Goal: Task Accomplishment & Management: Manage account settings

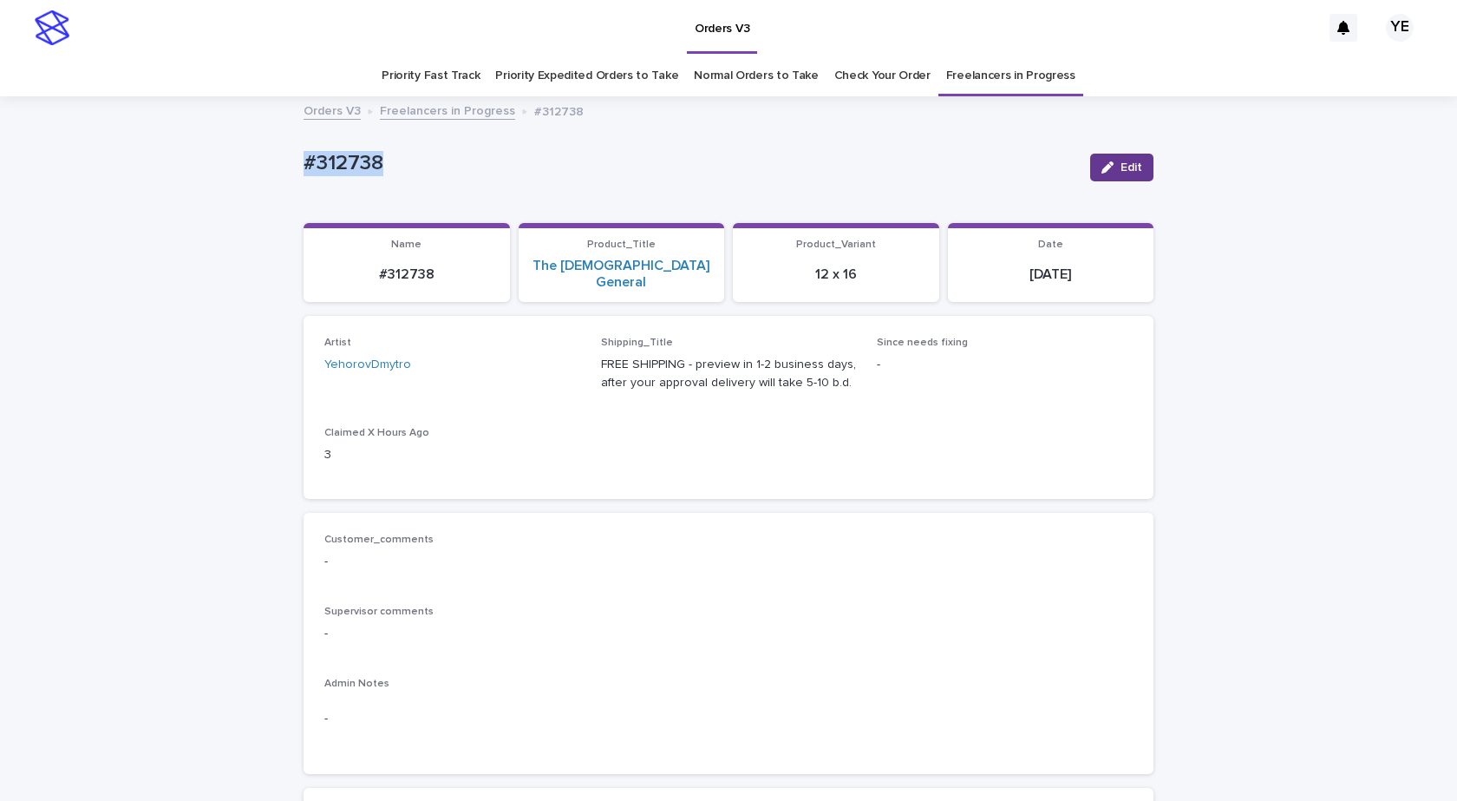
click at [1121, 164] on span "Edit" at bounding box center [1132, 167] width 22 height 12
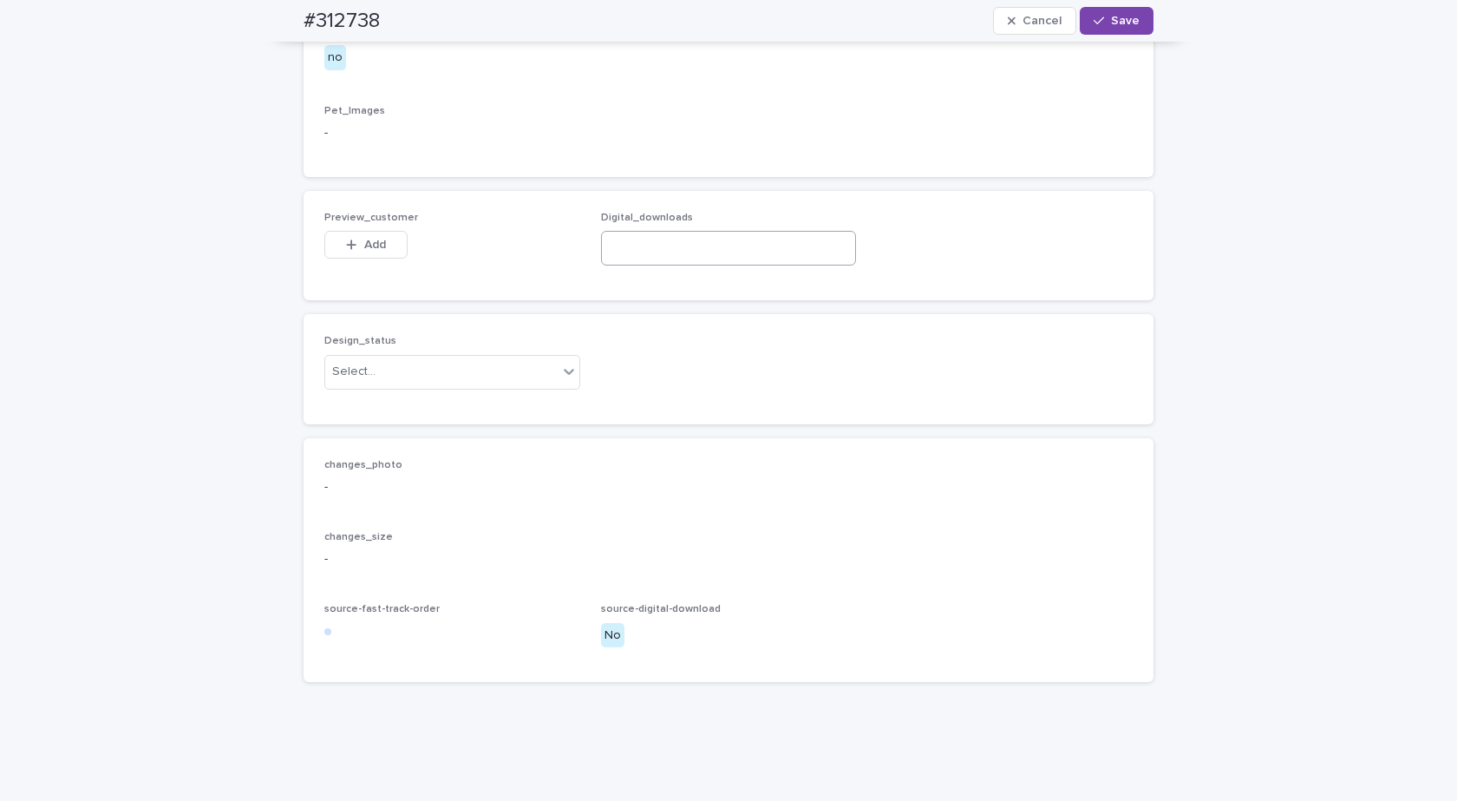
scroll to position [1067, 0]
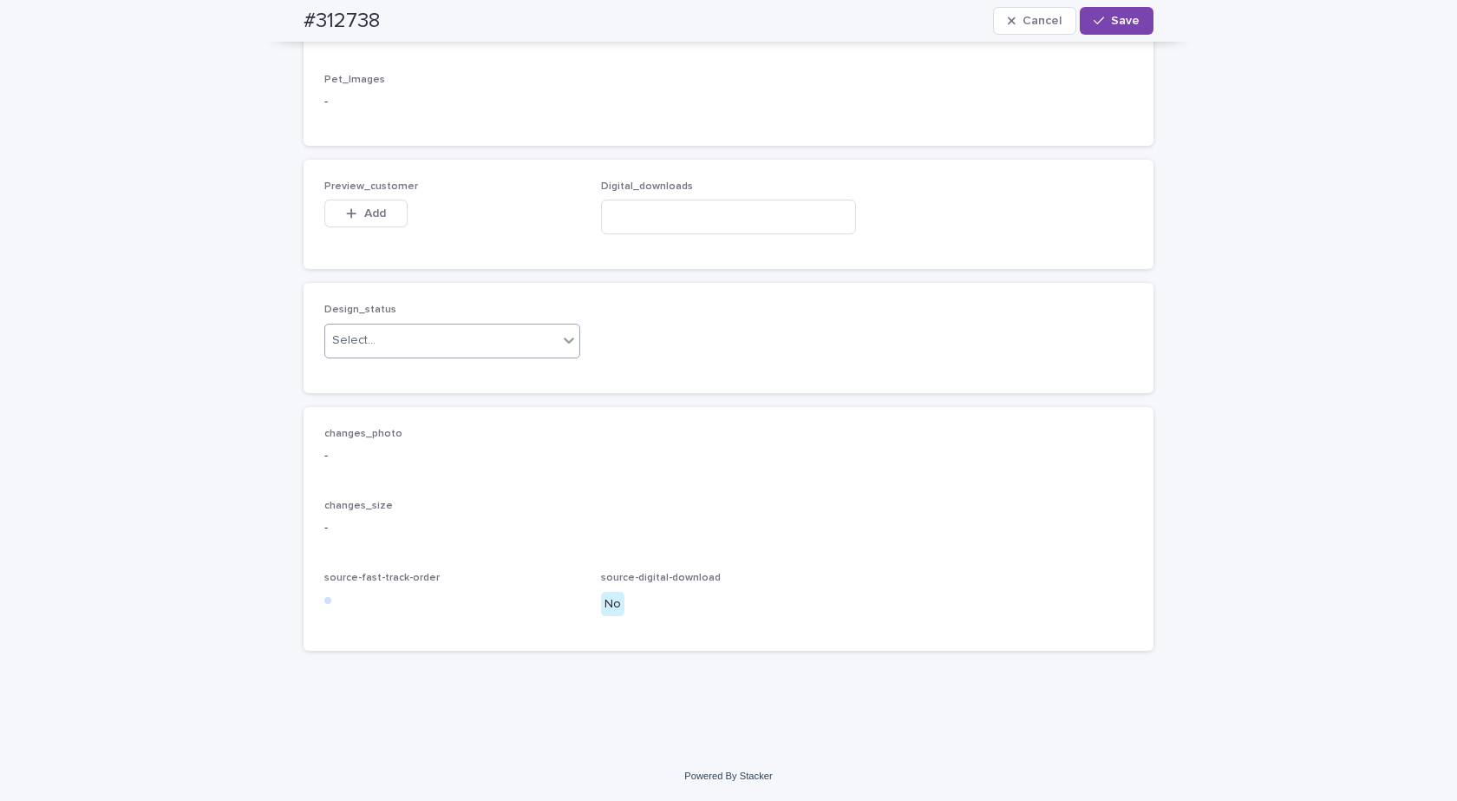
click at [408, 357] on div "Select..." at bounding box center [452, 341] width 256 height 35
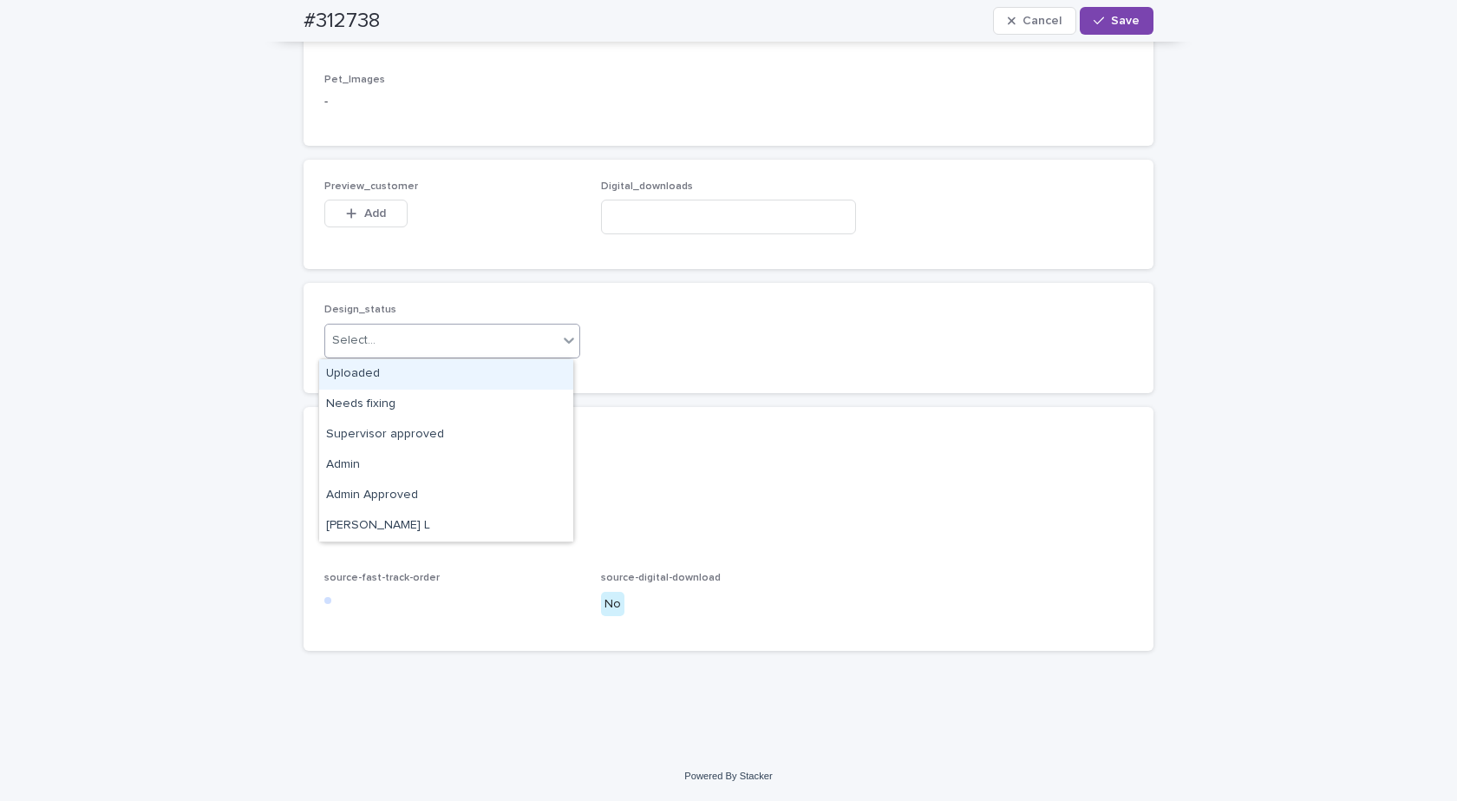
click at [347, 370] on div "Uploaded" at bounding box center [446, 374] width 254 height 30
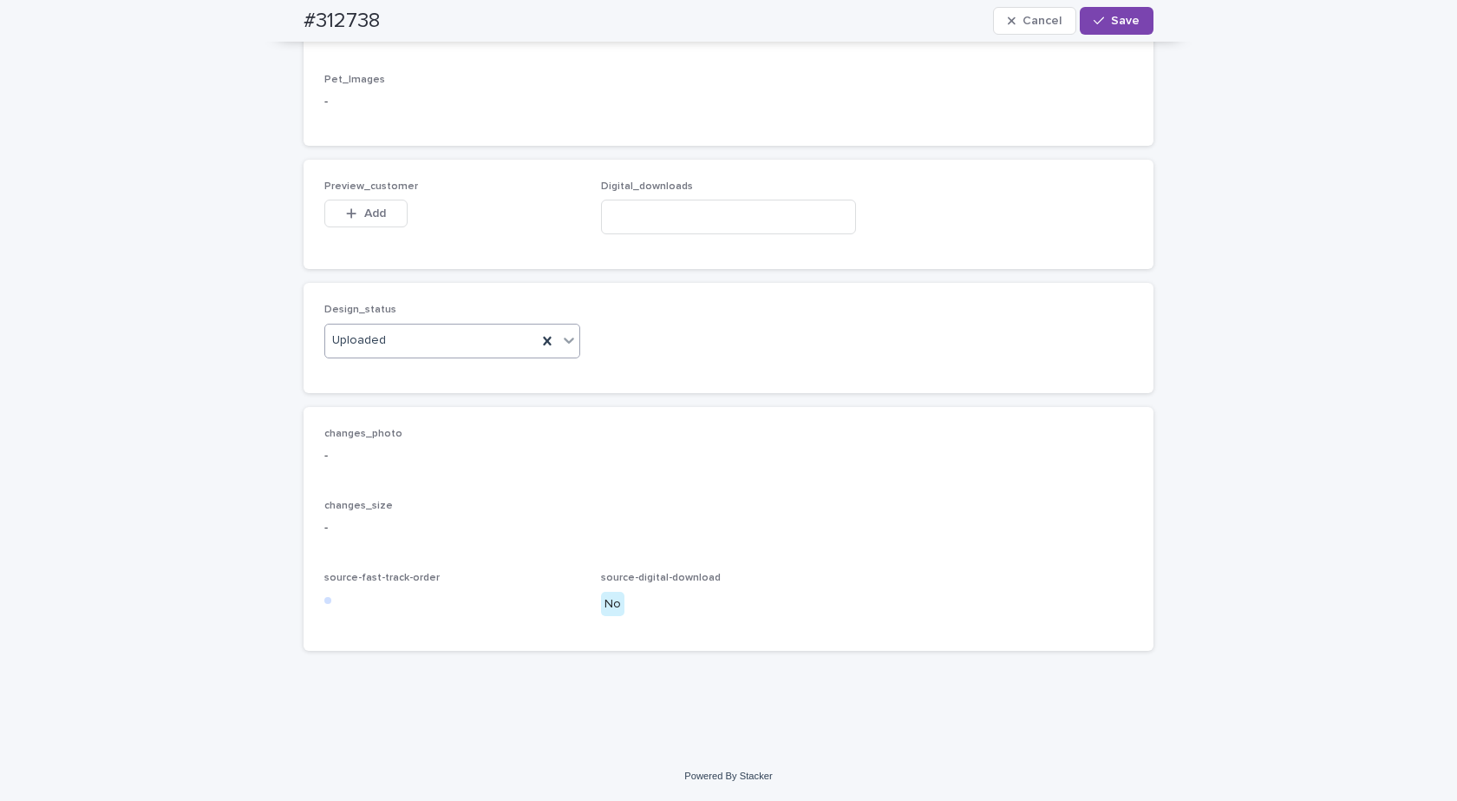
click at [348, 215] on icon "button" at bounding box center [351, 213] width 10 height 12
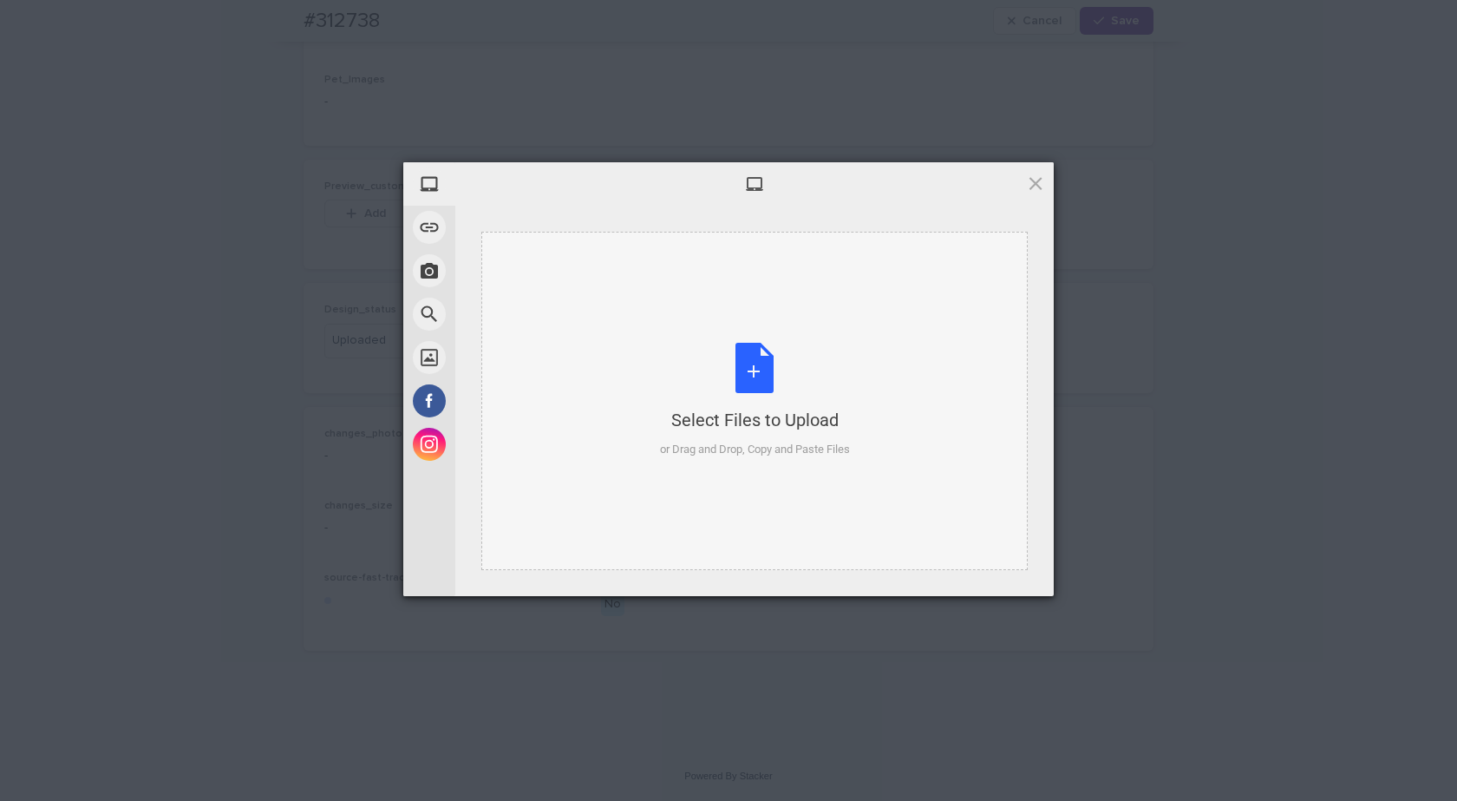
click at [815, 404] on div "Select Files to Upload or Drag and Drop, Copy and Paste Files" at bounding box center [755, 400] width 190 height 115
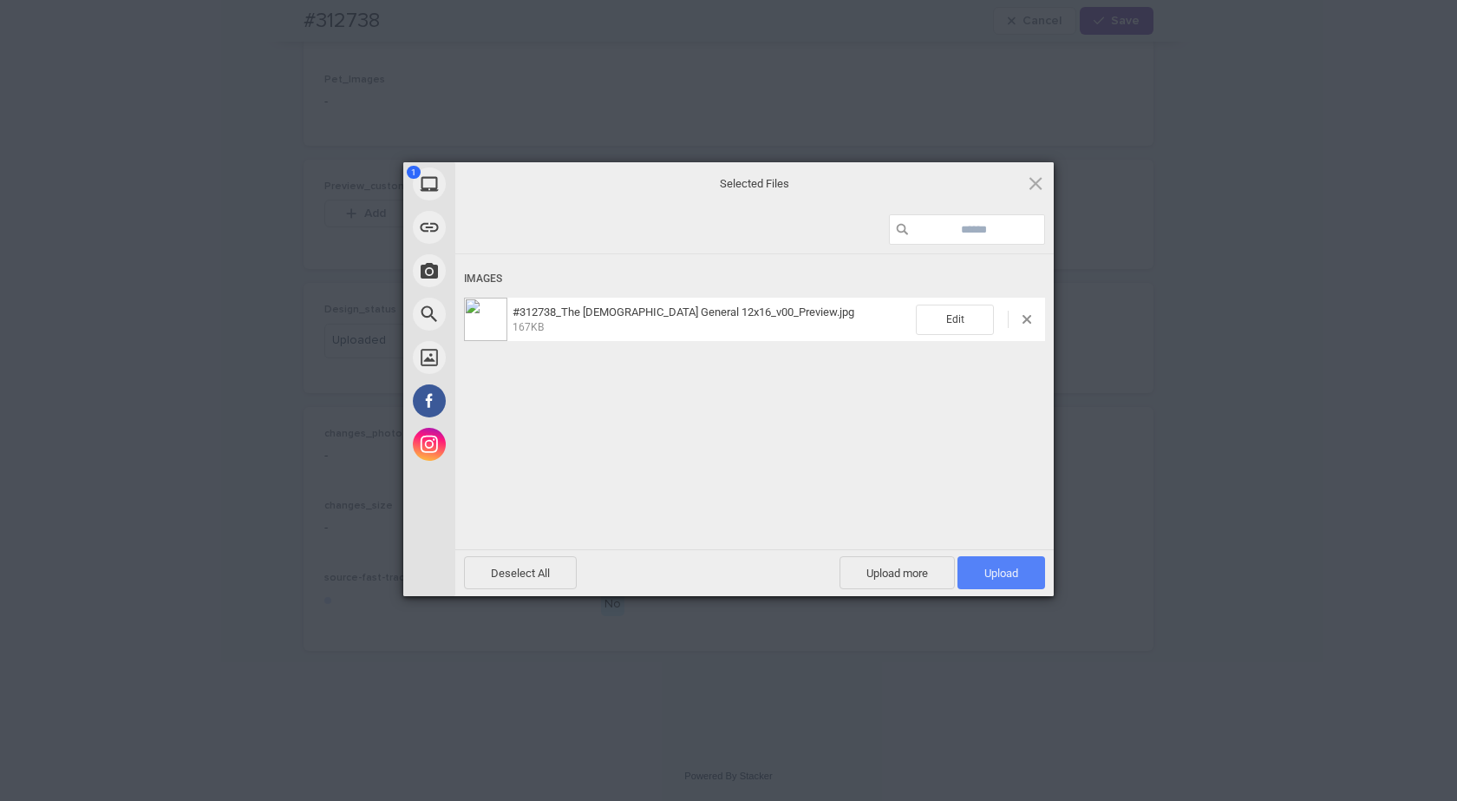
click at [979, 566] on span "Upload 1" at bounding box center [1002, 572] width 88 height 33
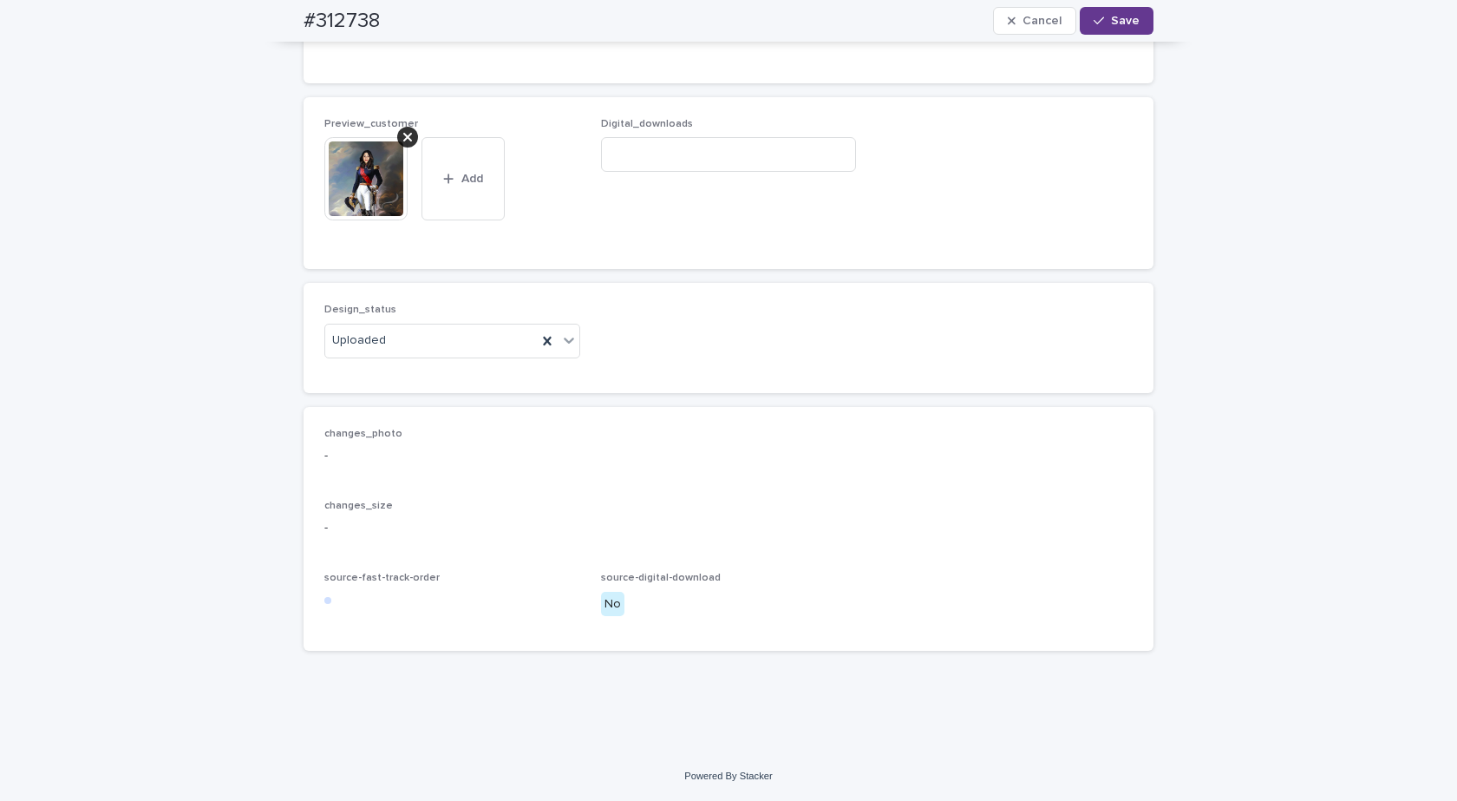
click at [1095, 14] on button "Save" at bounding box center [1117, 21] width 74 height 28
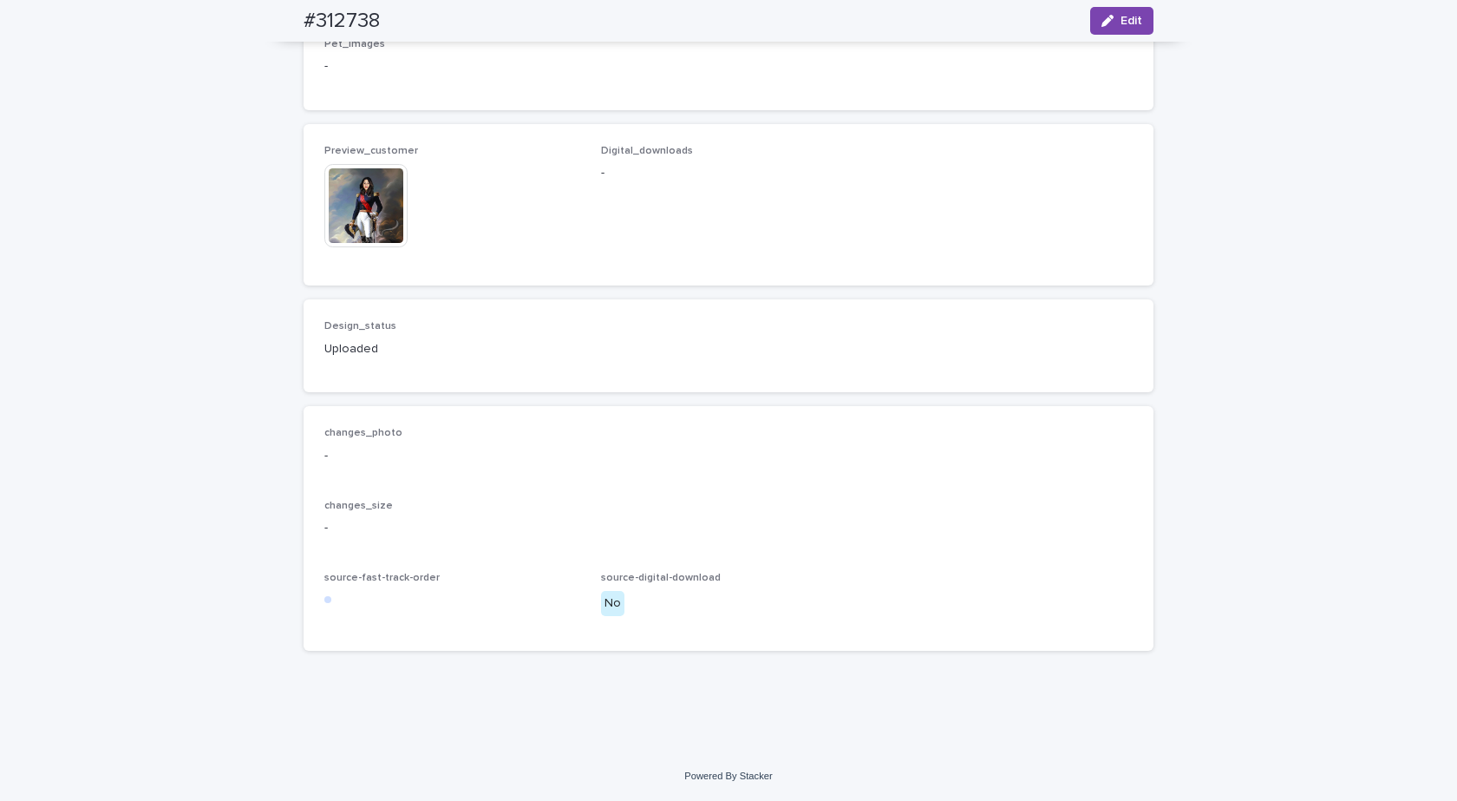
click at [356, 239] on img at bounding box center [365, 205] width 83 height 83
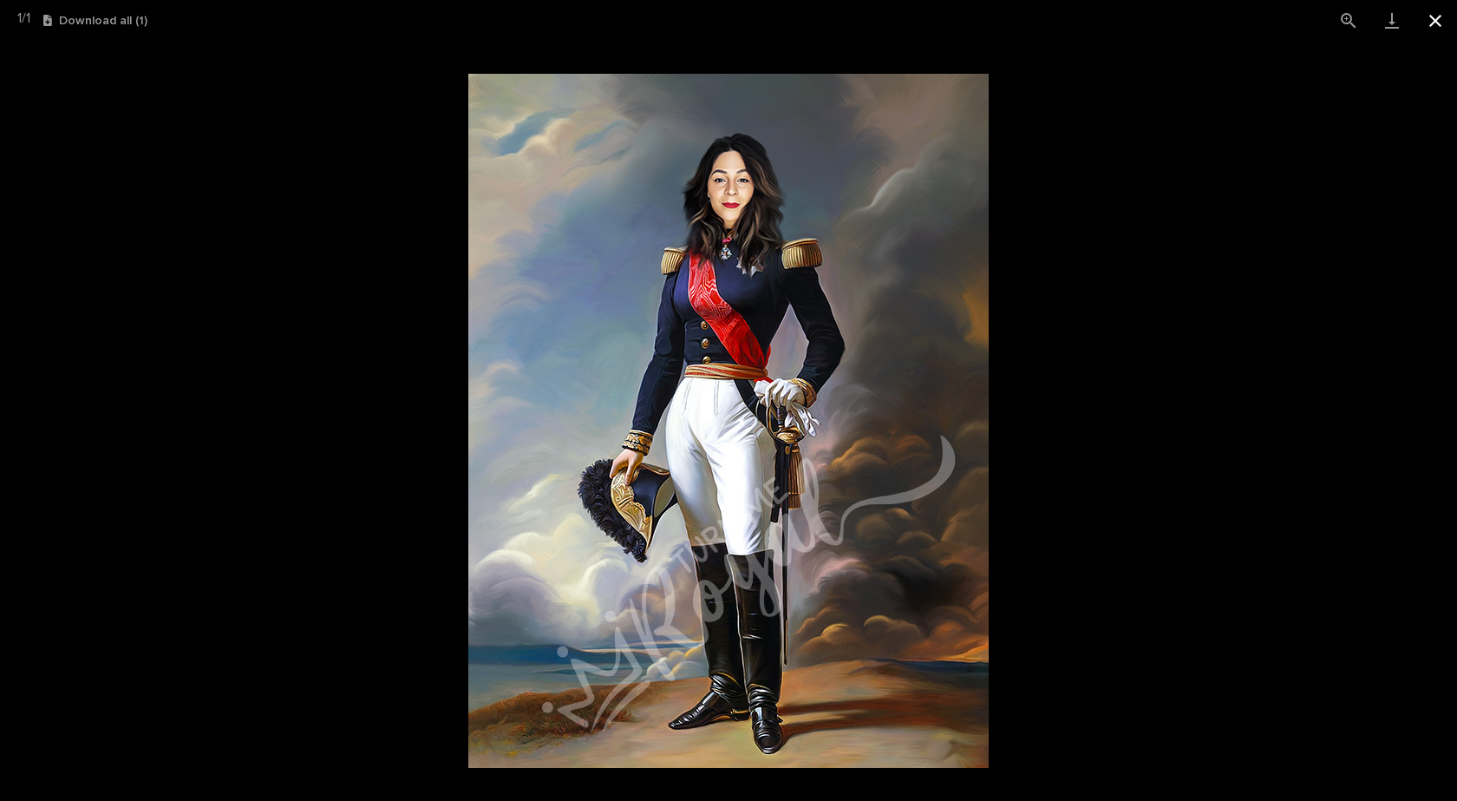
click at [1443, 19] on button "Close gallery" at bounding box center [1435, 20] width 43 height 41
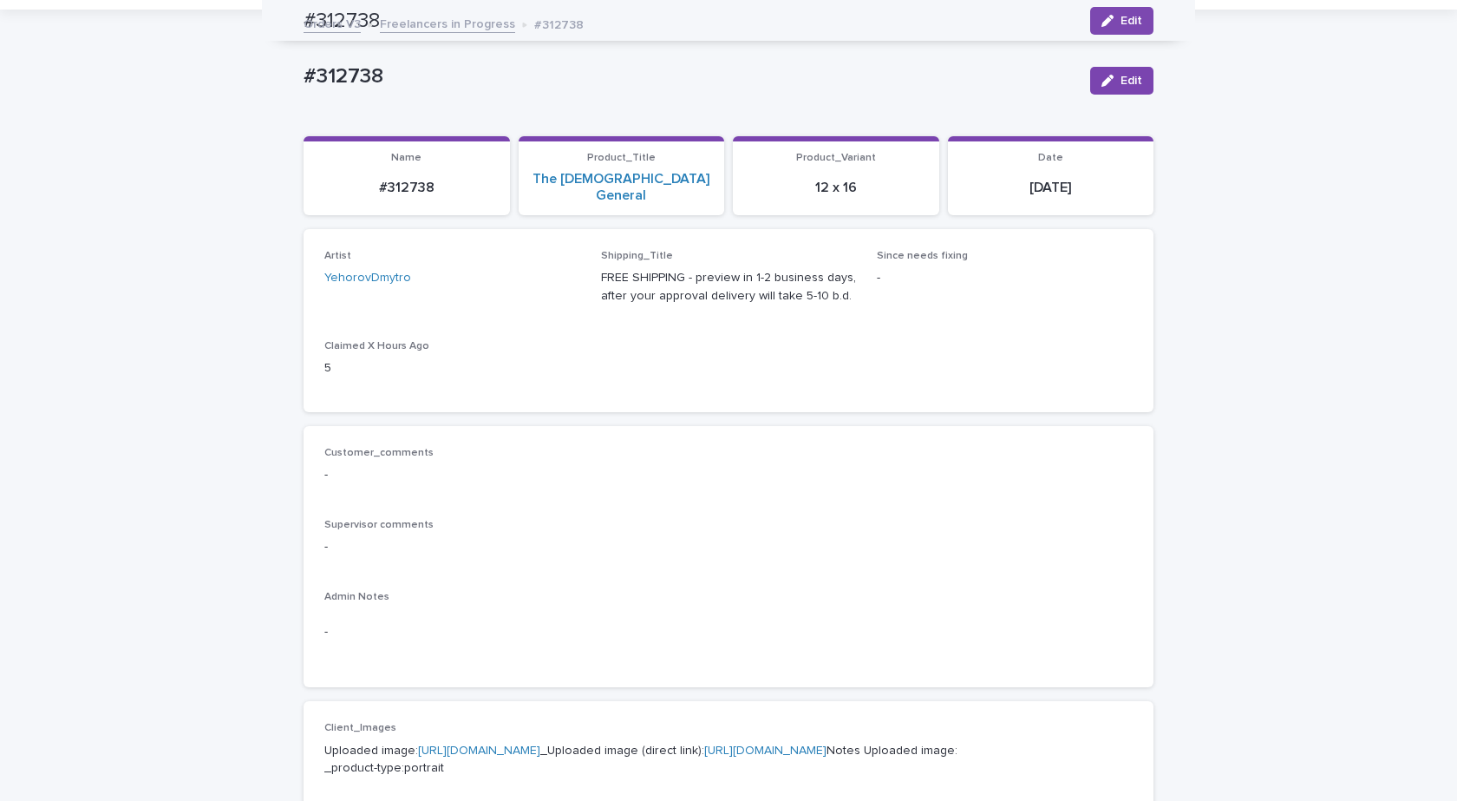
scroll to position [0, 0]
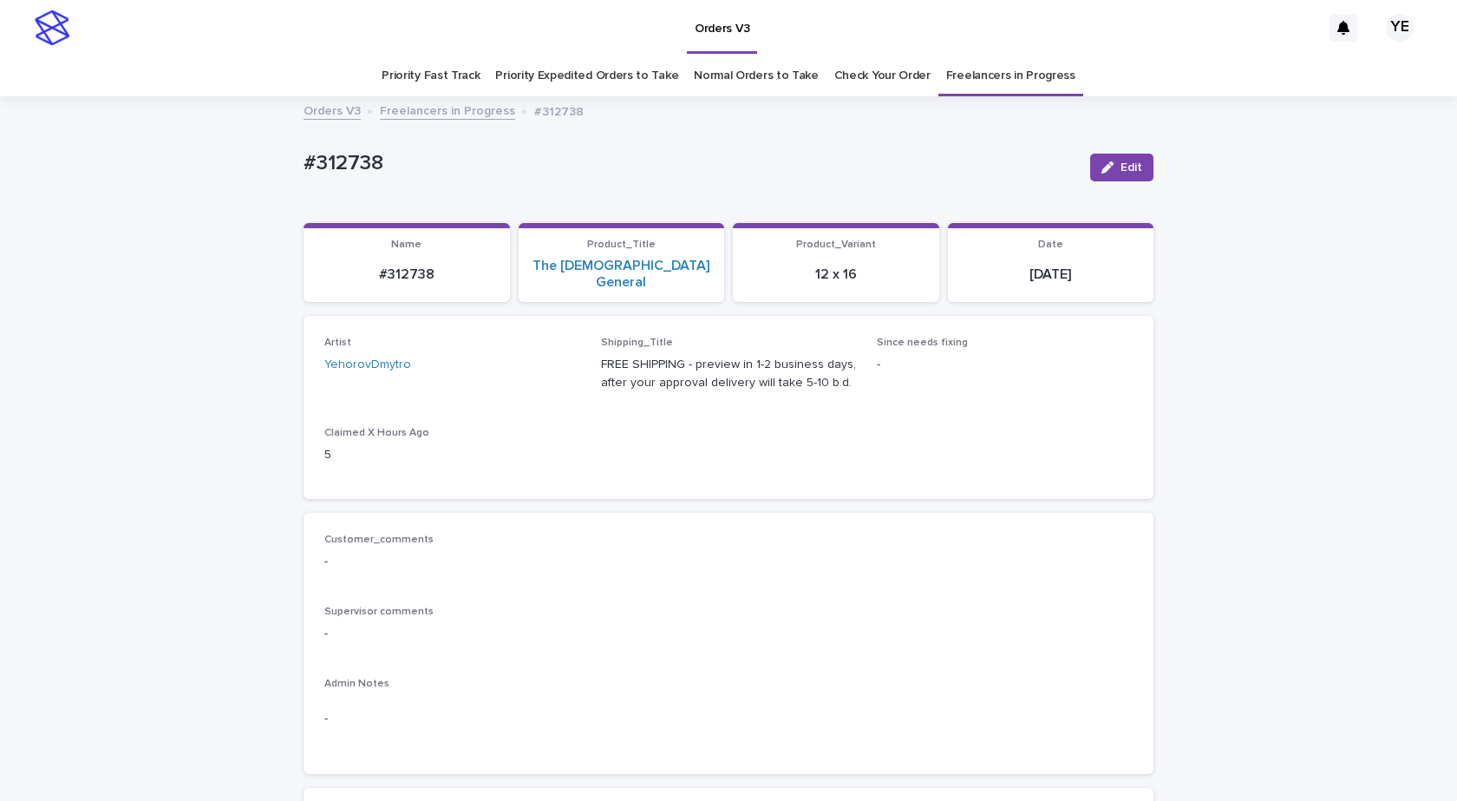
click at [433, 109] on link "Freelancers in Progress" at bounding box center [447, 110] width 135 height 20
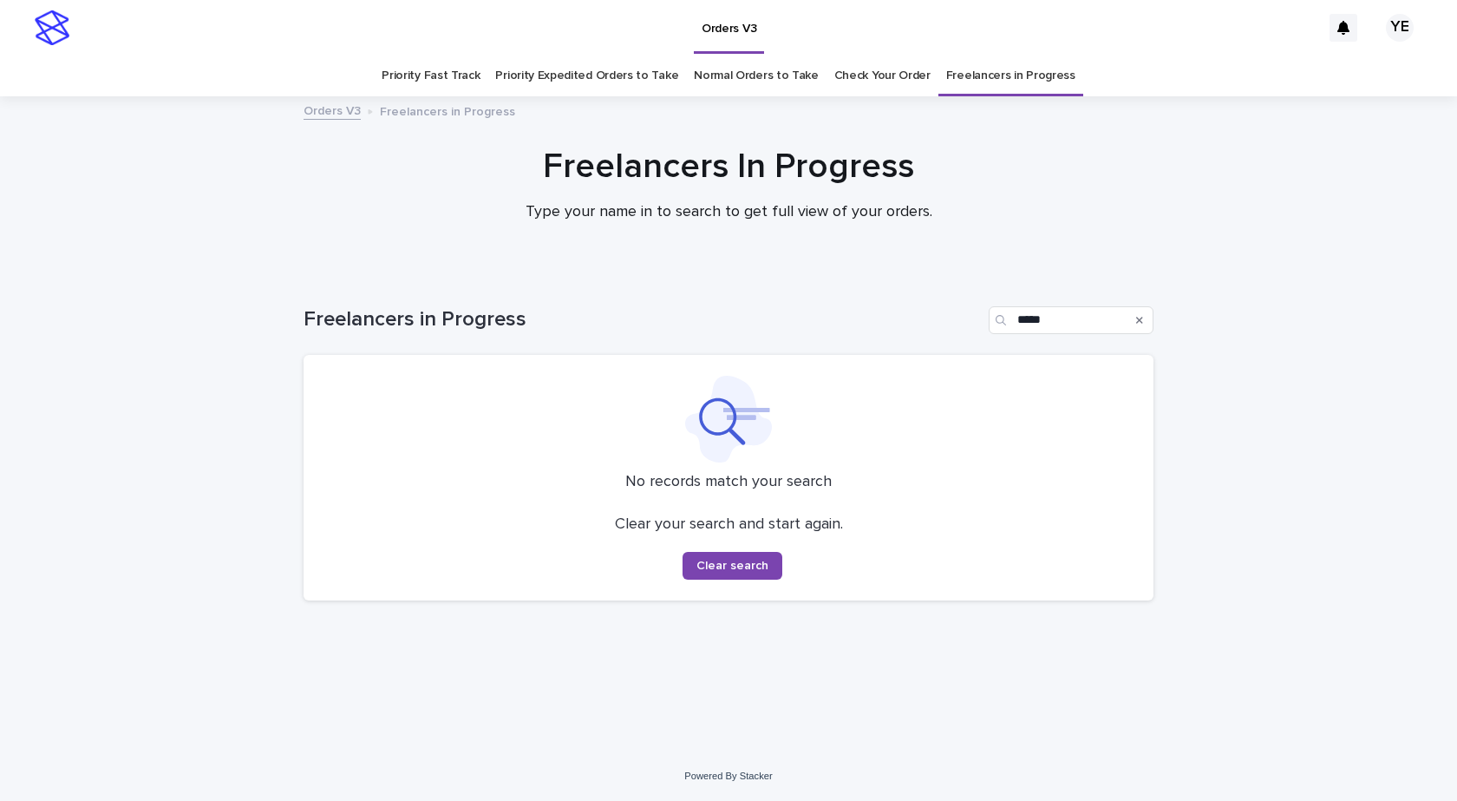
click at [206, 392] on div "Loading... Saving… Loading... Saving… Freelancers in Progress ***** No records …" at bounding box center [728, 512] width 1457 height 480
